Goal: Task Accomplishment & Management: Complete application form

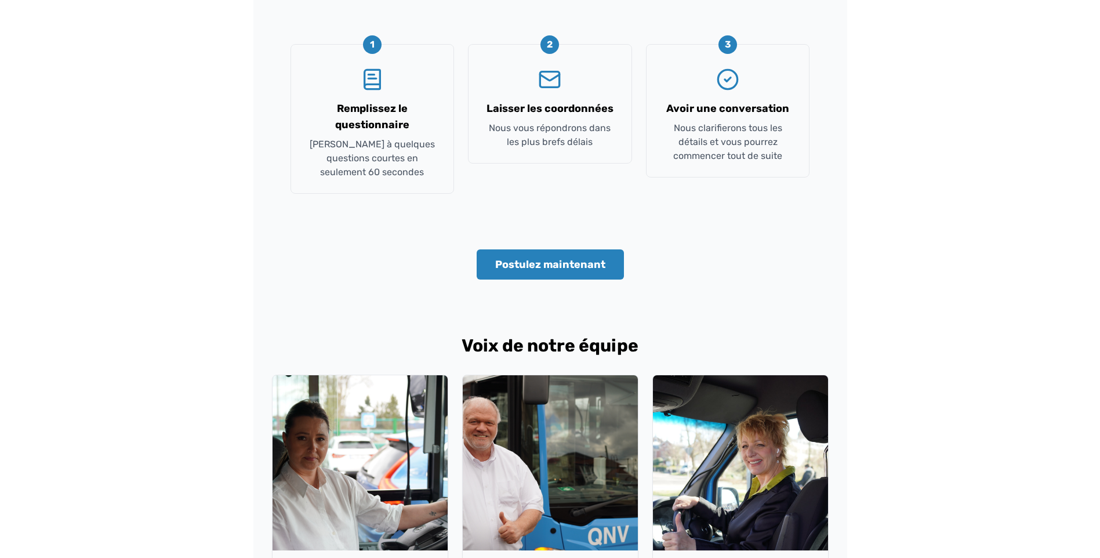
scroll to position [522, 0]
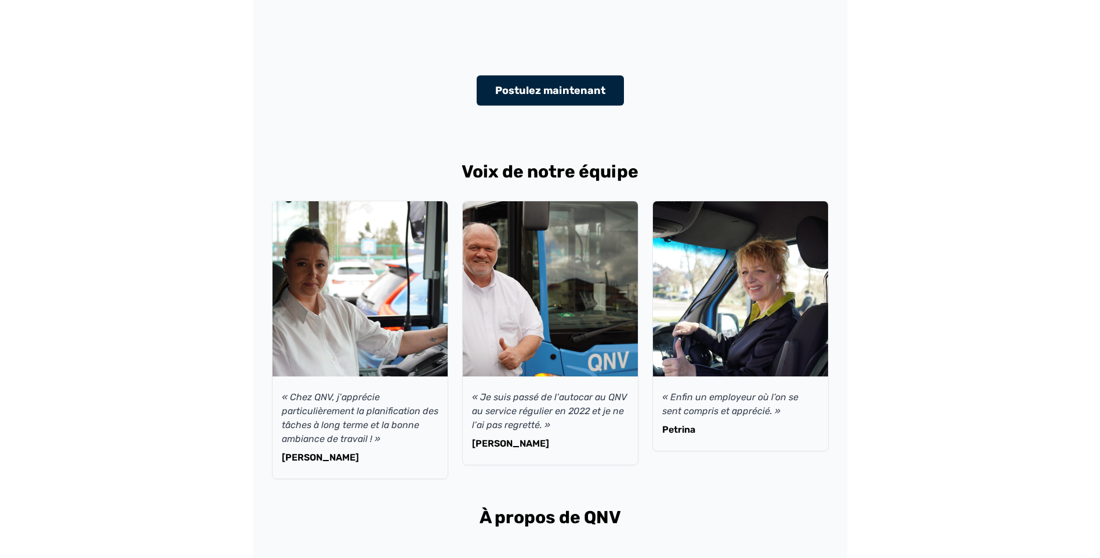
click at [540, 88] on button "Postulez maintenant" at bounding box center [550, 90] width 147 height 30
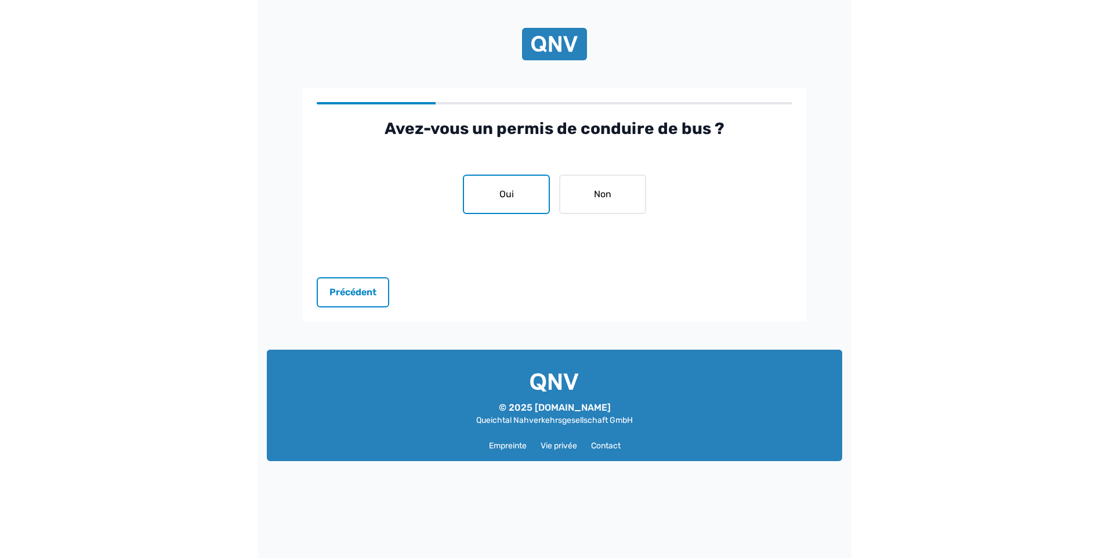
click at [510, 189] on button "Oui" at bounding box center [506, 194] width 87 height 39
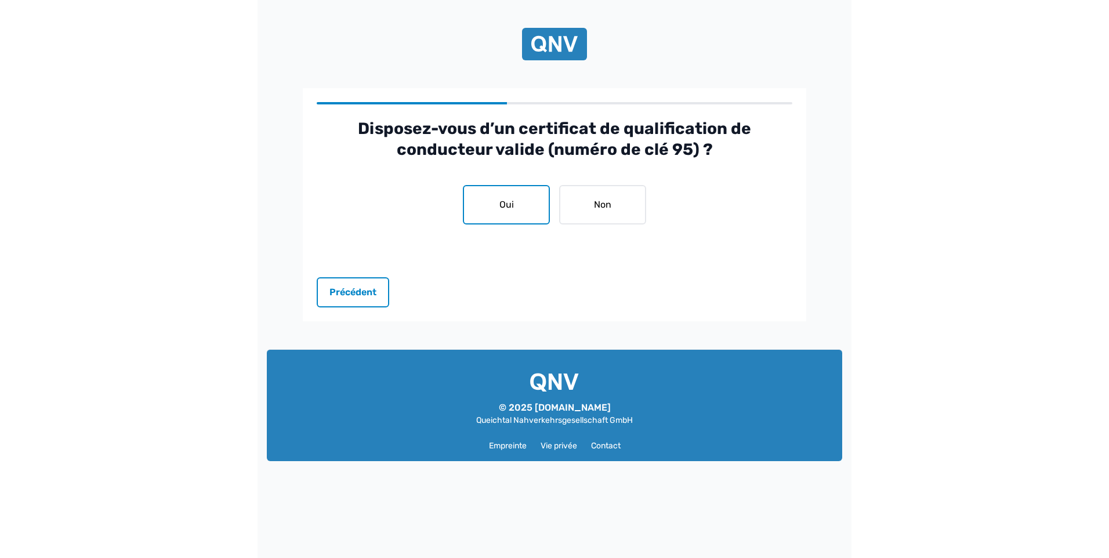
click at [505, 200] on button "Oui" at bounding box center [506, 204] width 87 height 39
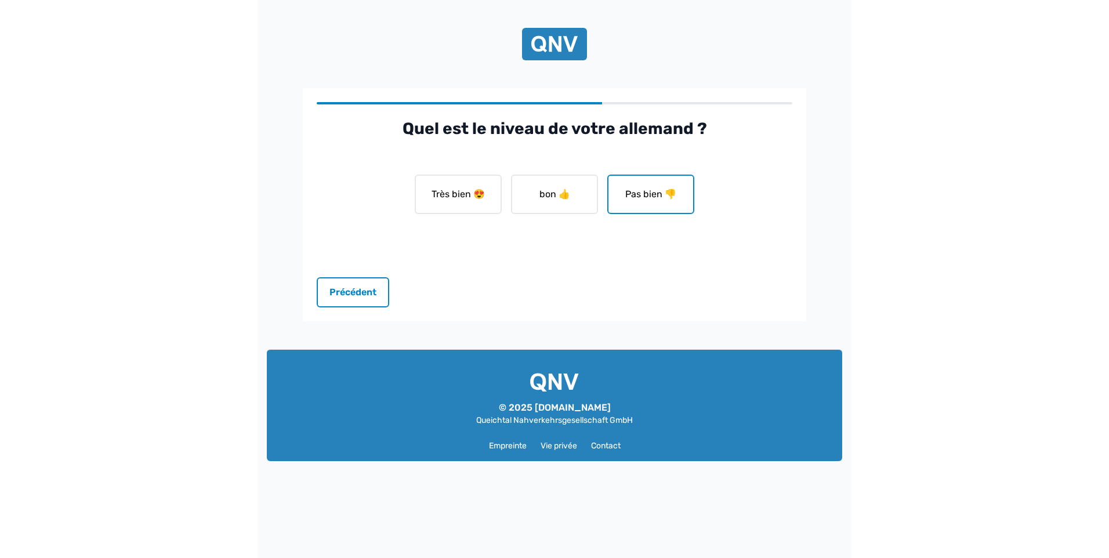
click at [642, 200] on button "Pas bien 👎" at bounding box center [650, 194] width 87 height 39
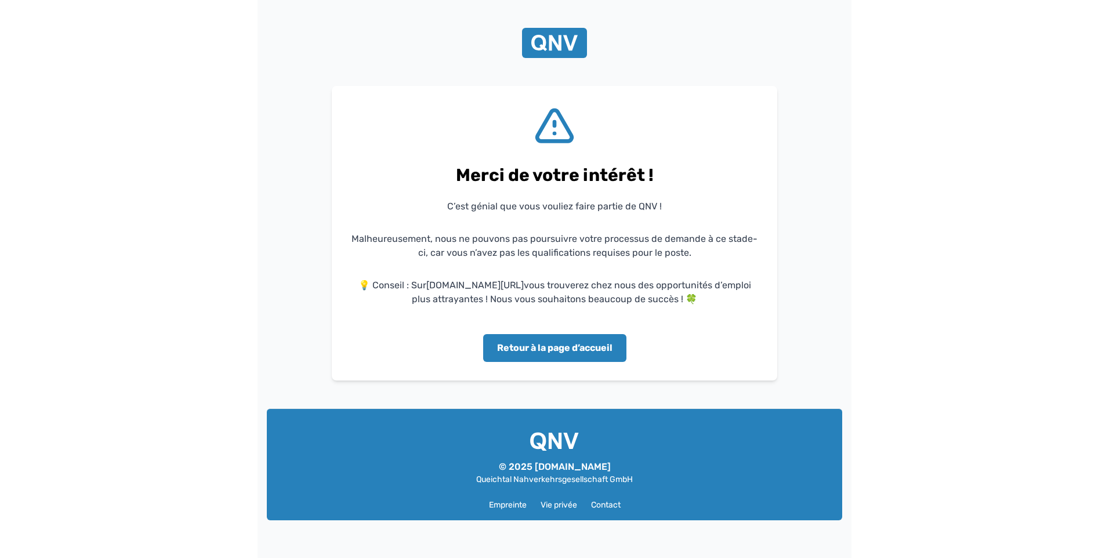
click at [571, 350] on button "Retour à la page d’accueil" at bounding box center [554, 348] width 143 height 28
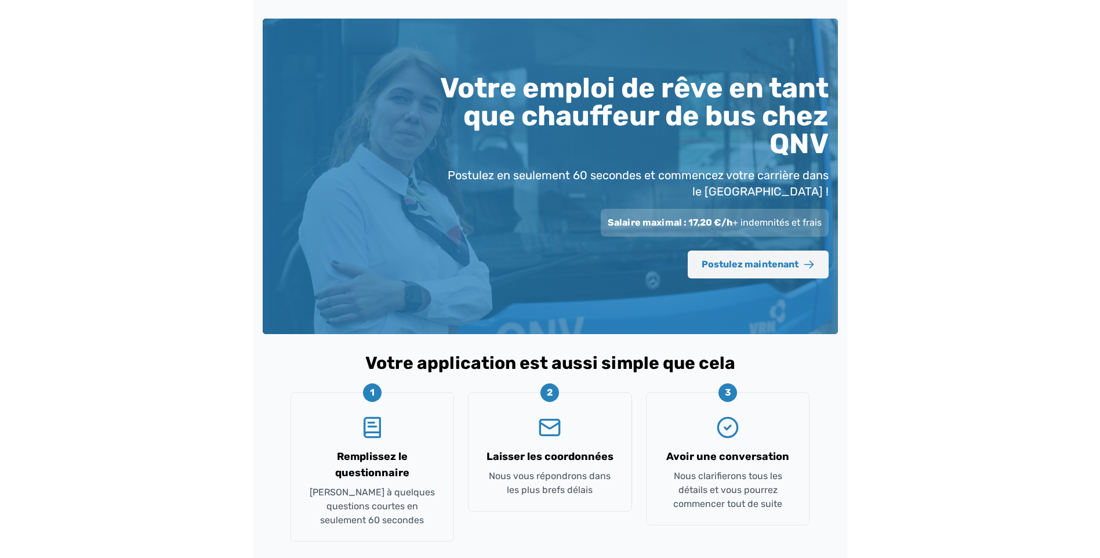
click at [734, 263] on font "Postulez maintenant" at bounding box center [750, 265] width 97 height 14
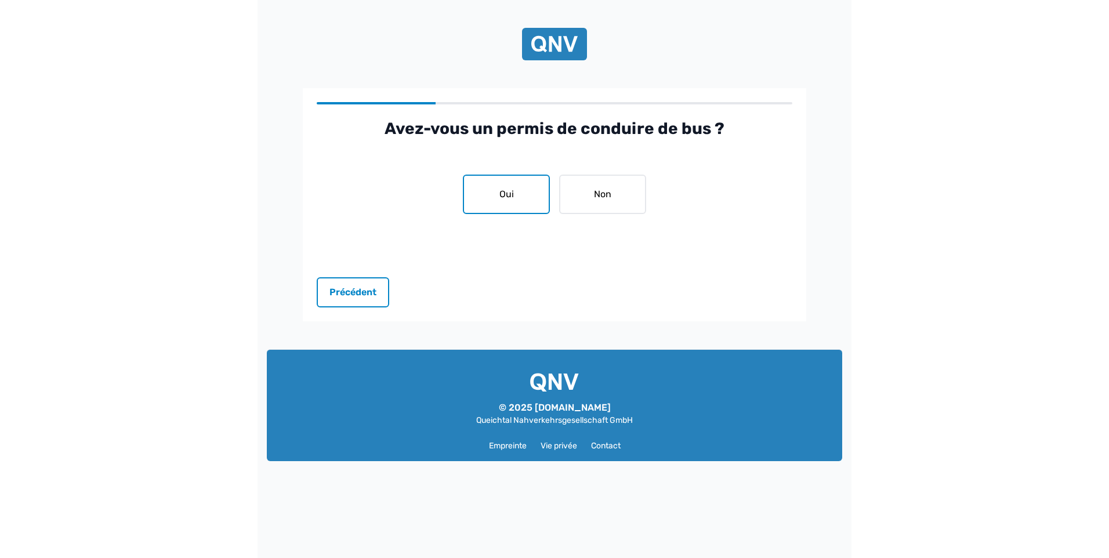
click at [523, 194] on button "Oui" at bounding box center [506, 194] width 87 height 39
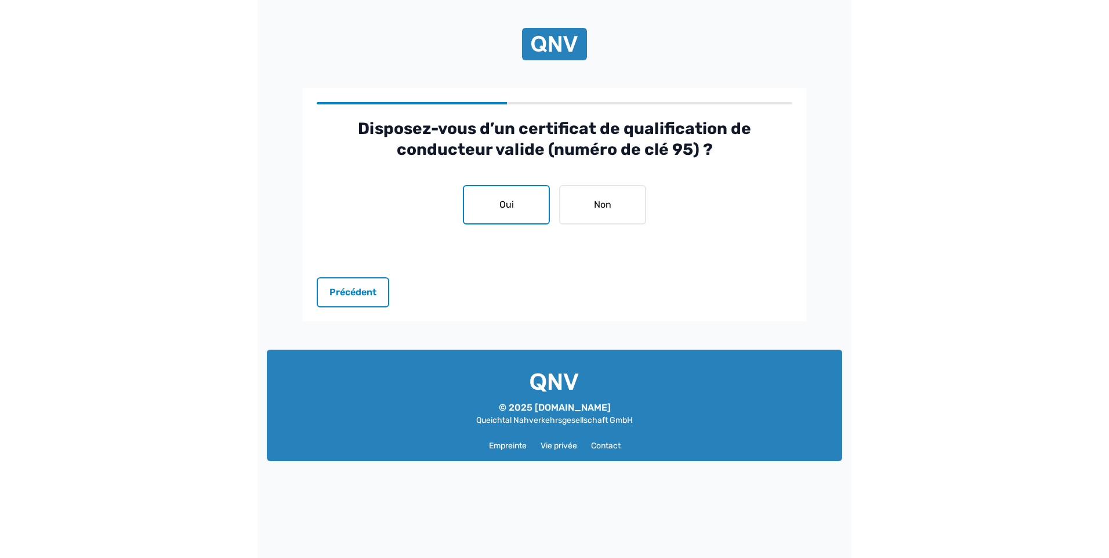
click at [517, 201] on button "Oui" at bounding box center [506, 204] width 87 height 39
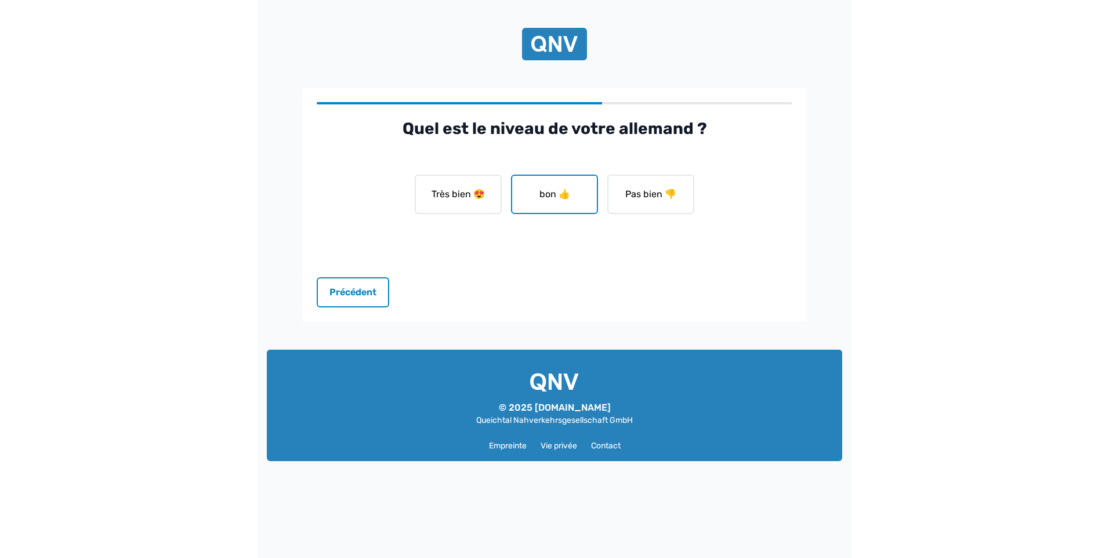
click at [546, 191] on button "bon 👍" at bounding box center [554, 194] width 87 height 39
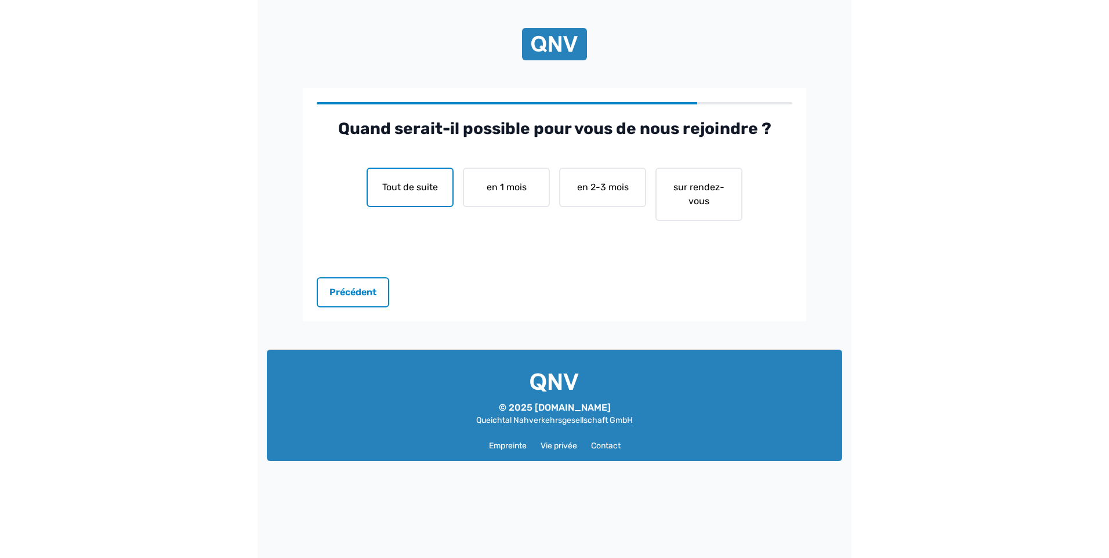
click at [415, 194] on button "Tout de suite" at bounding box center [410, 187] width 87 height 39
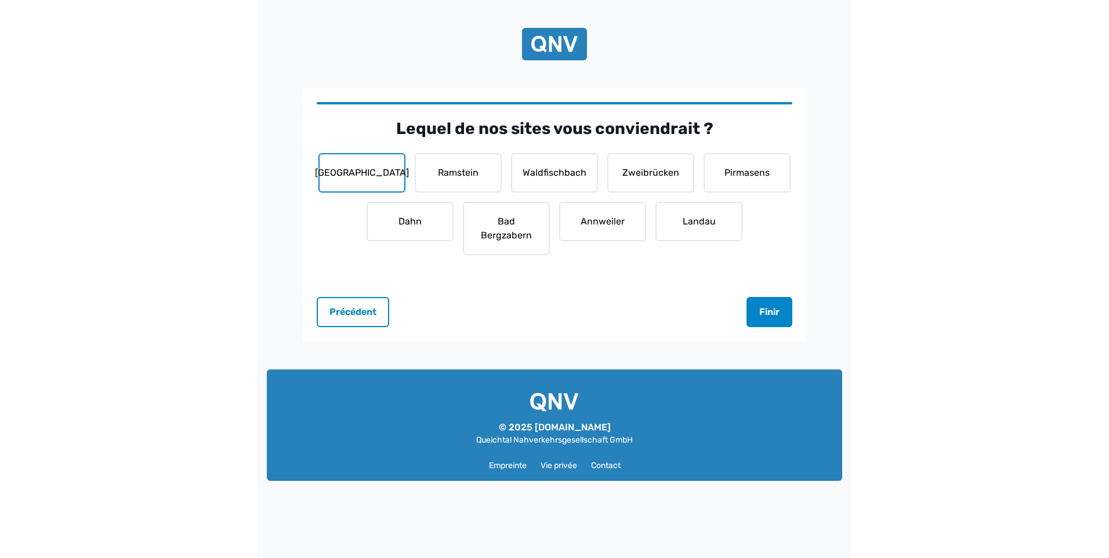
click at [385, 172] on button "Kaiserslautern" at bounding box center [361, 172] width 87 height 39
click at [447, 170] on button "Ramstein" at bounding box center [458, 172] width 87 height 39
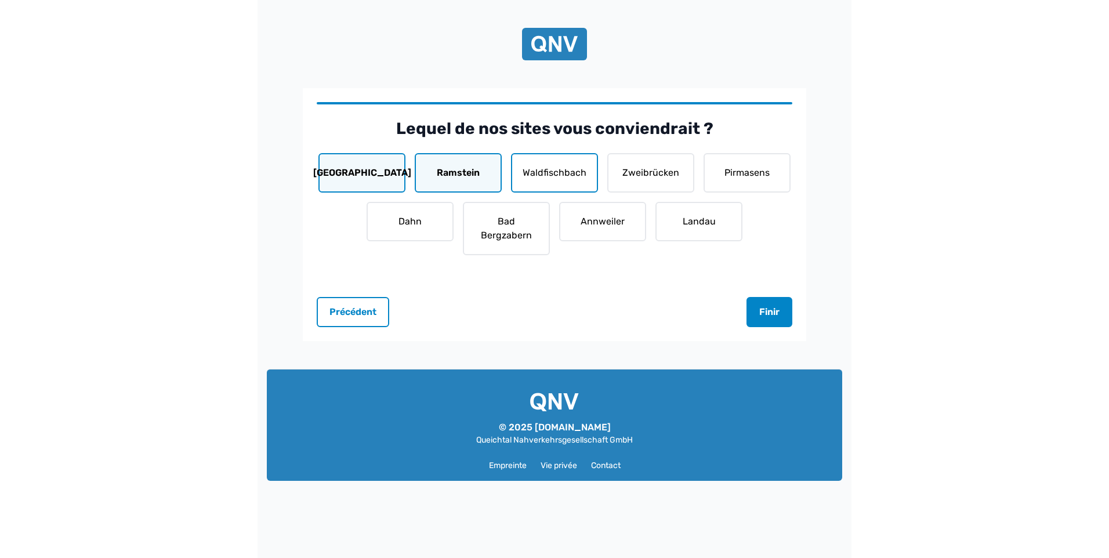
drag, startPoint x: 539, startPoint y: 173, endPoint x: 578, endPoint y: 172, distance: 38.9
click at [541, 173] on button "Waldfischbach" at bounding box center [554, 172] width 87 height 39
drag, startPoint x: 625, startPoint y: 170, endPoint x: 716, endPoint y: 169, distance: 91.1
click at [625, 170] on button "Zweibrücken" at bounding box center [650, 172] width 87 height 39
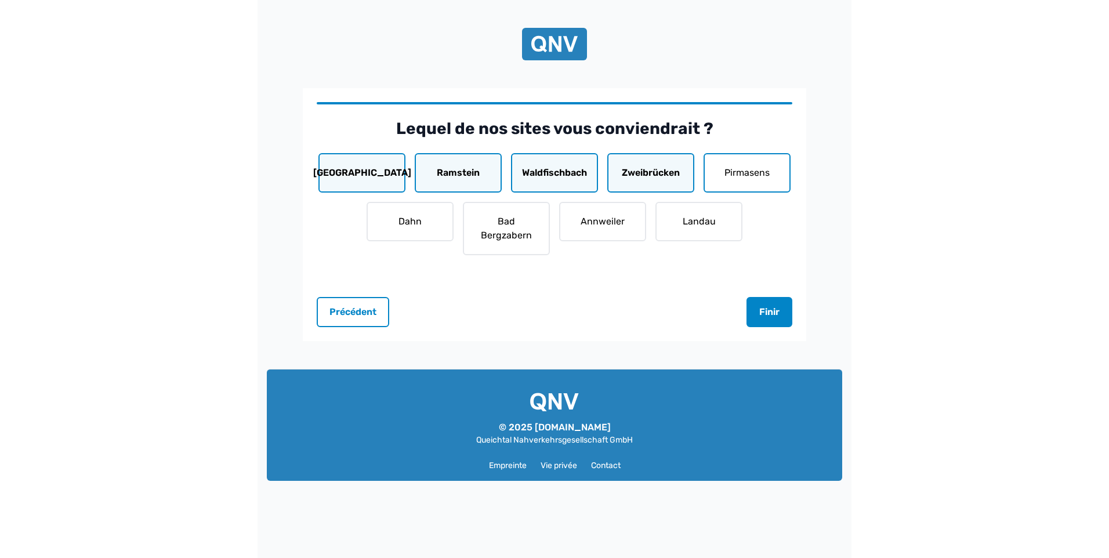
click at [738, 171] on button "Pirmasens" at bounding box center [747, 172] width 87 height 39
click at [715, 223] on button "Landau" at bounding box center [698, 221] width 87 height 39
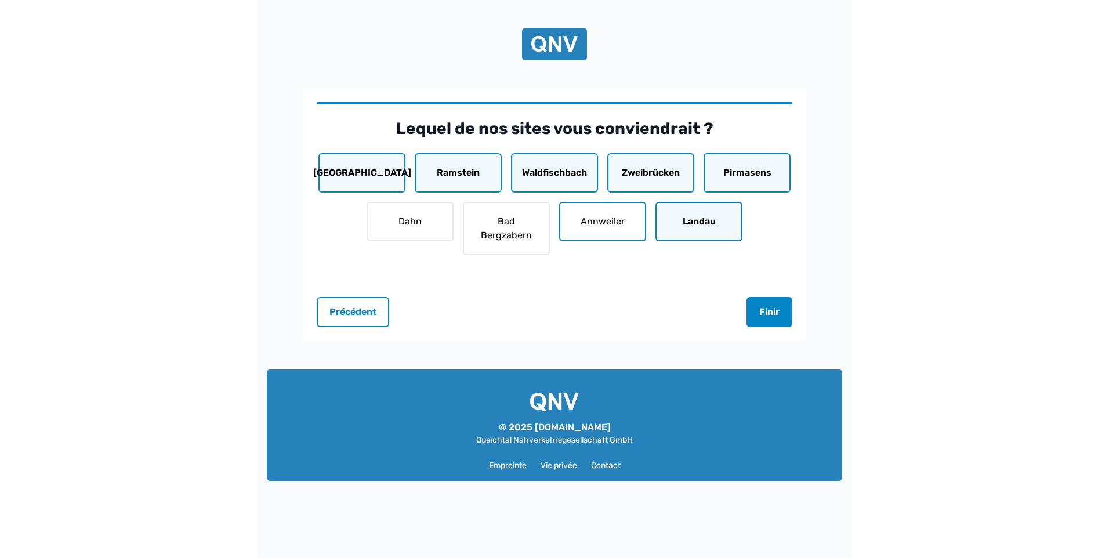
click at [609, 222] on button "Annweiler" at bounding box center [602, 221] width 87 height 39
click at [541, 228] on button "Bad Bergzabern" at bounding box center [506, 228] width 87 height 53
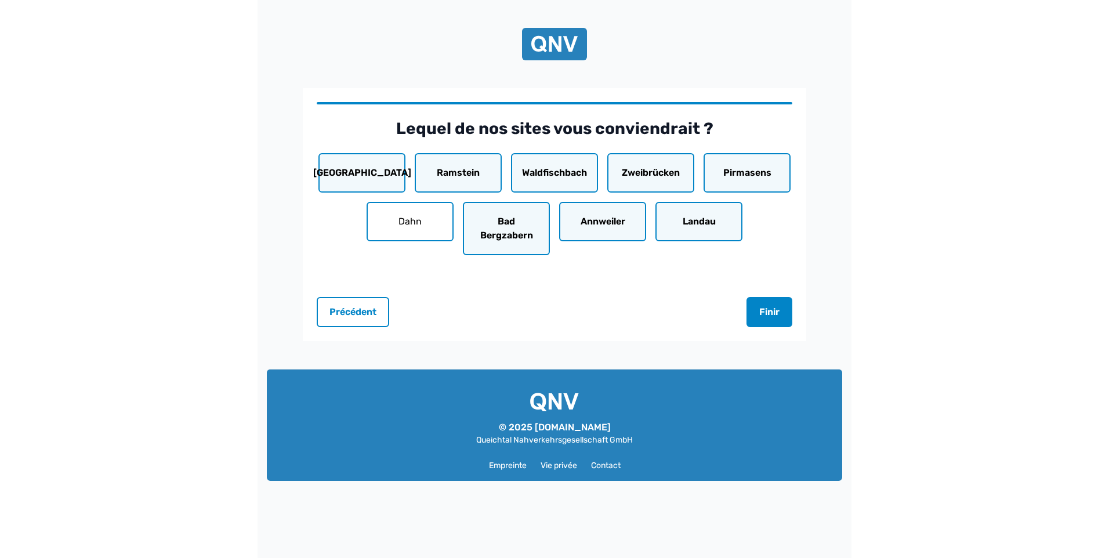
click at [430, 218] on button "Dahn" at bounding box center [410, 221] width 87 height 39
click at [774, 310] on button "Finir" at bounding box center [770, 312] width 46 height 30
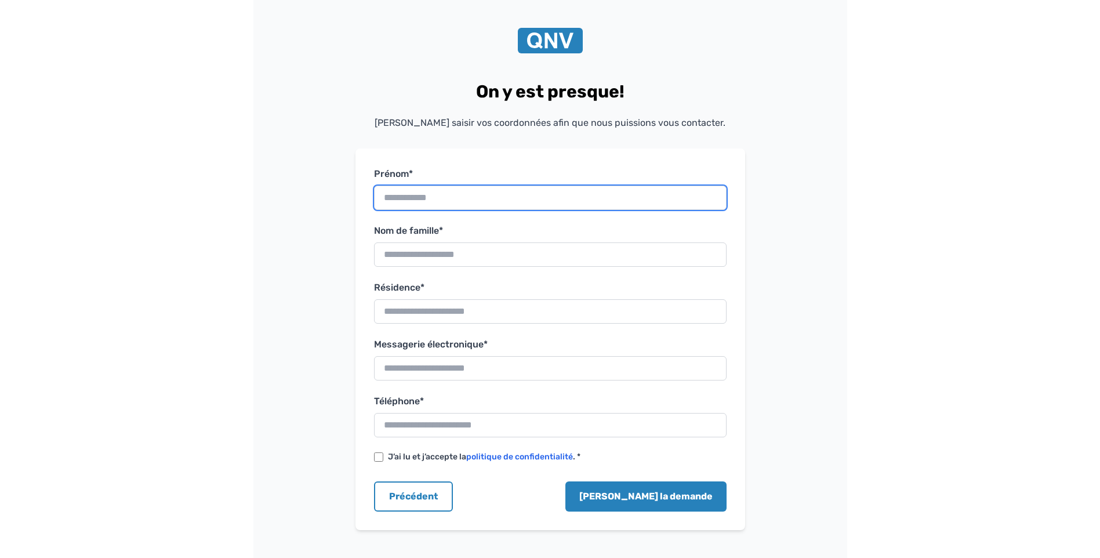
click at [394, 196] on input "Prénom*" at bounding box center [550, 198] width 353 height 24
type input "*******"
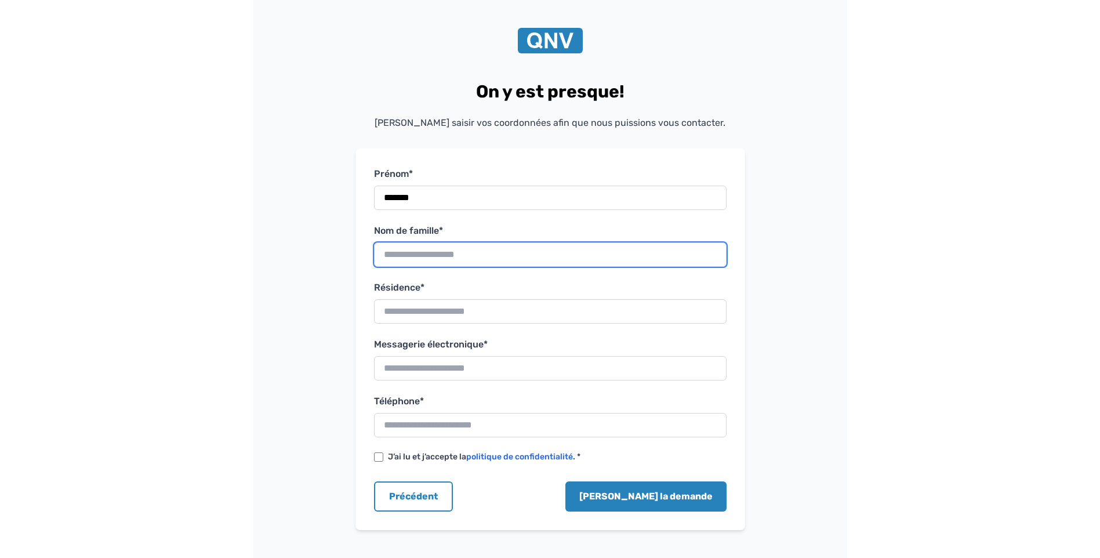
type input "*******"
type input "*********"
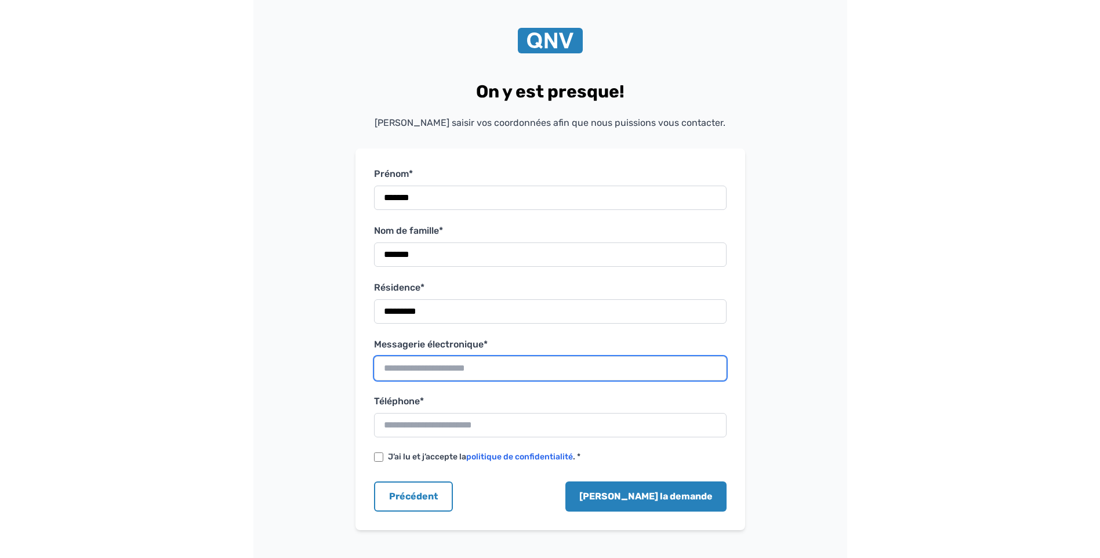
type input "**********"
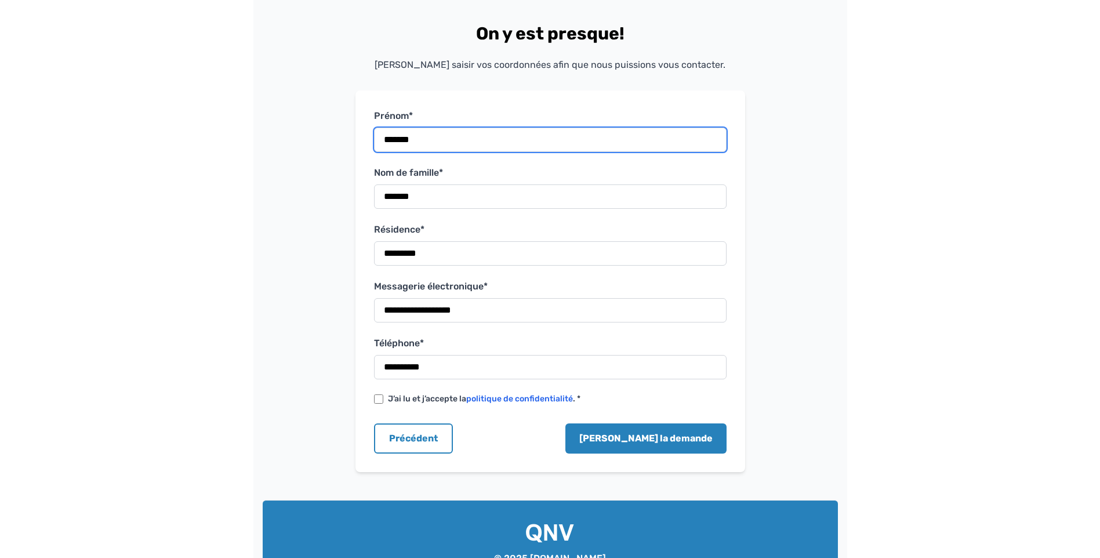
scroll to position [116, 0]
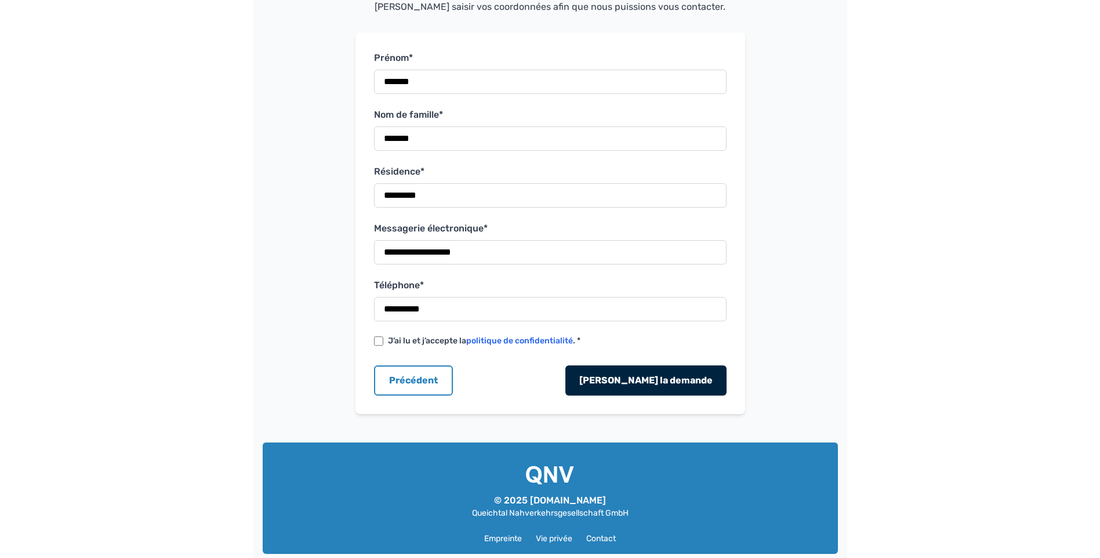
click at [655, 376] on button "Soumettre la demande" at bounding box center [646, 380] width 161 height 30
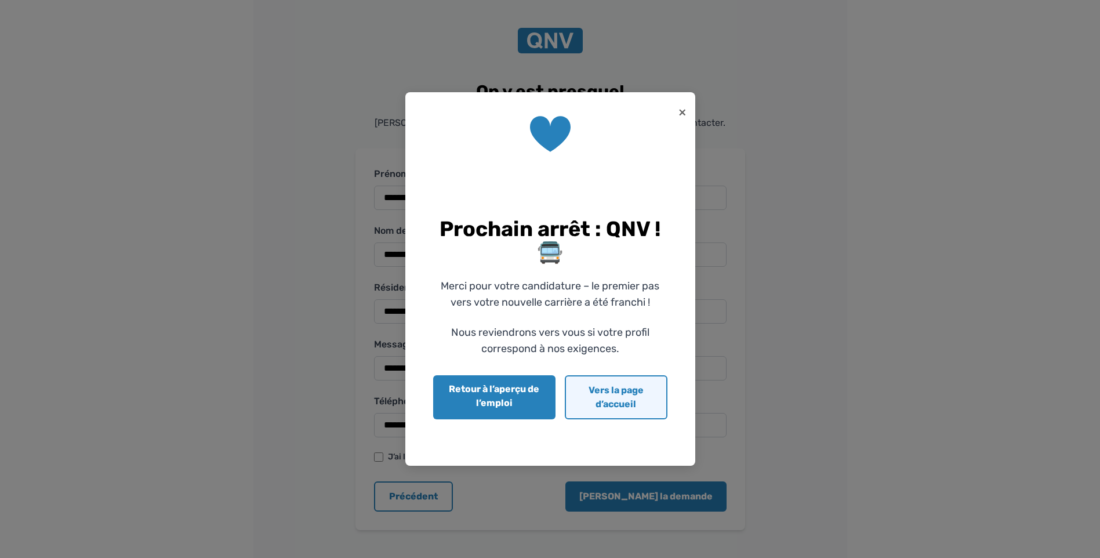
click at [616, 400] on link "Vers la page d’accueil" at bounding box center [616, 397] width 102 height 44
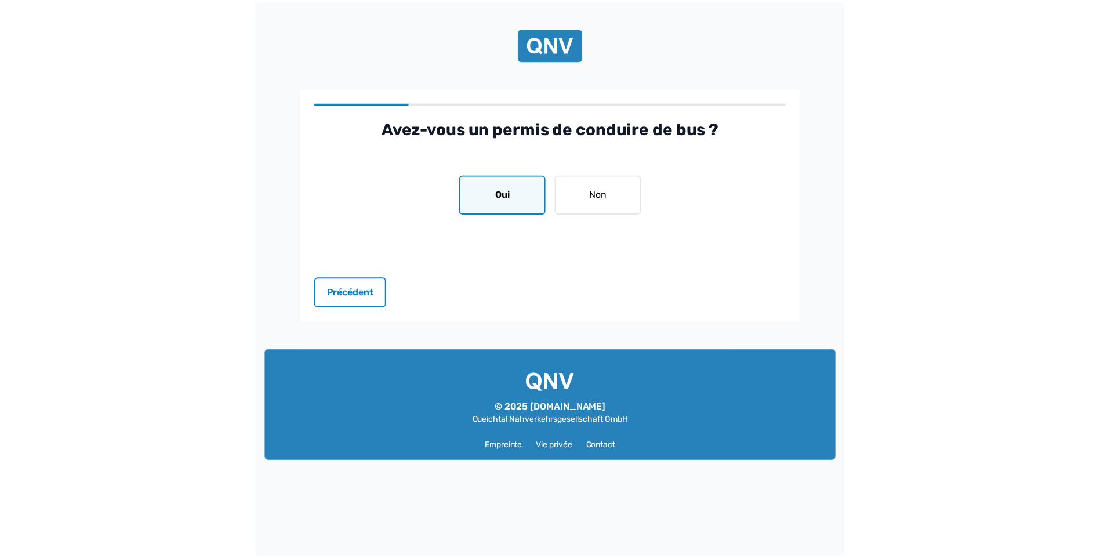
scroll to position [522, 0]
